Goal: Find specific page/section: Find specific page/section

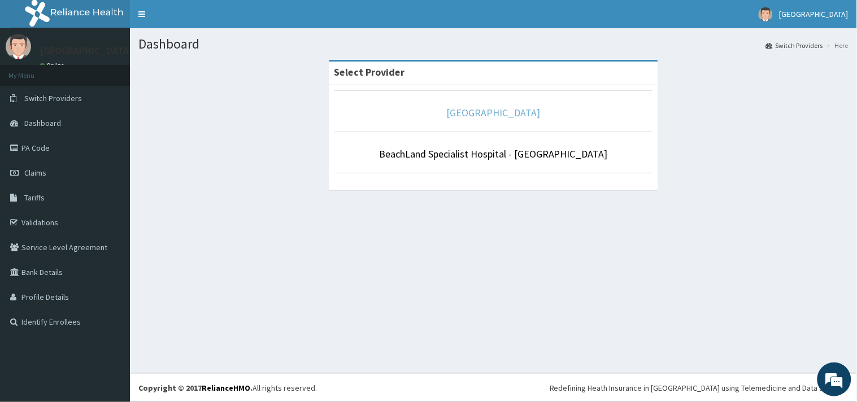
click at [464, 113] on link "[GEOGRAPHIC_DATA]" at bounding box center [494, 112] width 94 height 13
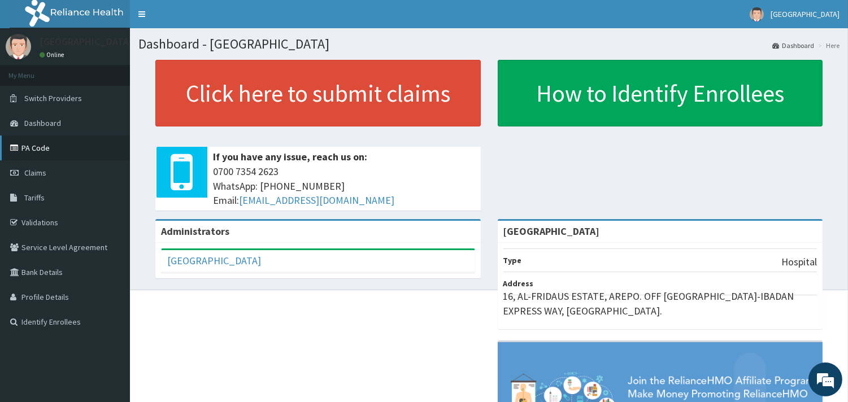
click at [36, 145] on link "PA Code" at bounding box center [65, 148] width 130 height 25
